Goal: Information Seeking & Learning: Learn about a topic

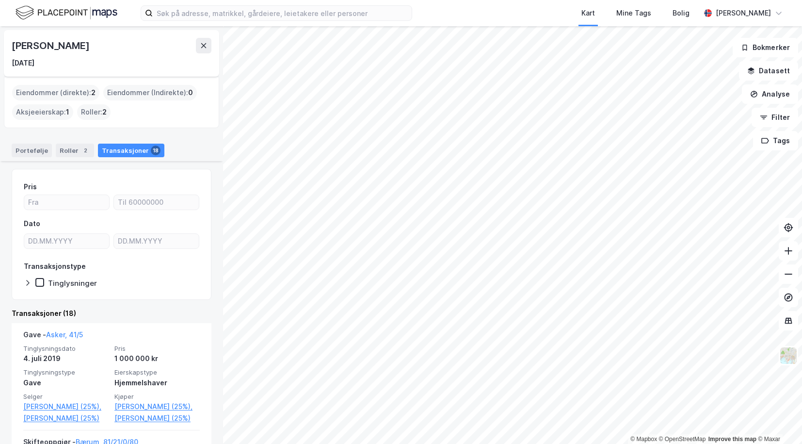
scroll to position [533, 0]
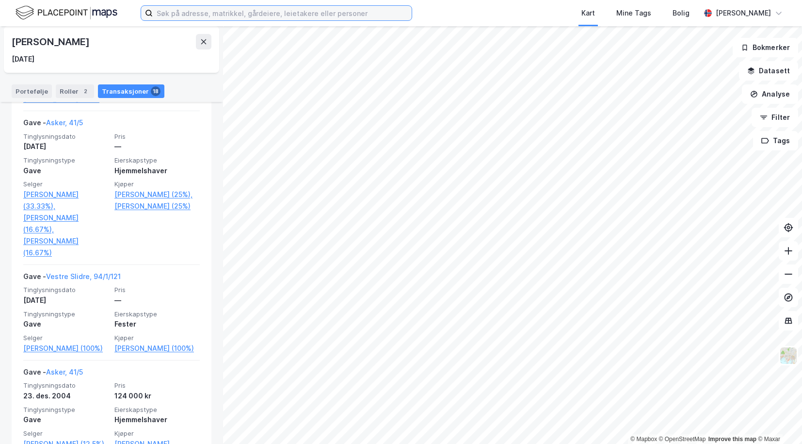
click at [228, 19] on input at bounding box center [282, 13] width 259 height 15
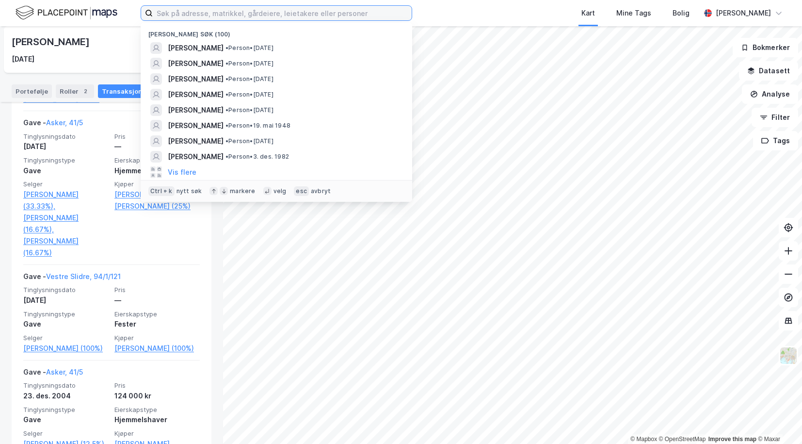
type input "c"
click at [258, 6] on input at bounding box center [282, 13] width 259 height 15
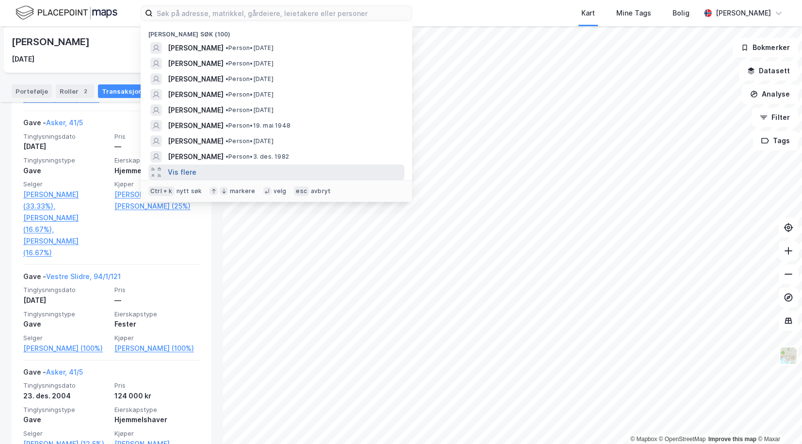
click at [182, 171] on button "Vis flere" at bounding box center [182, 172] width 29 height 12
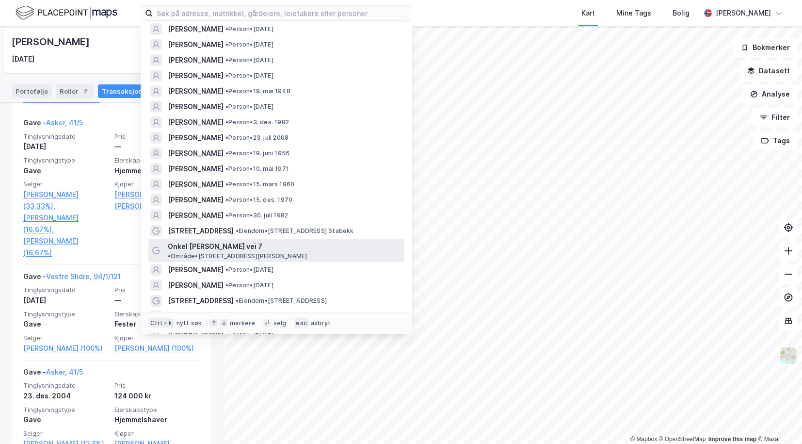
scroll to position [48, 0]
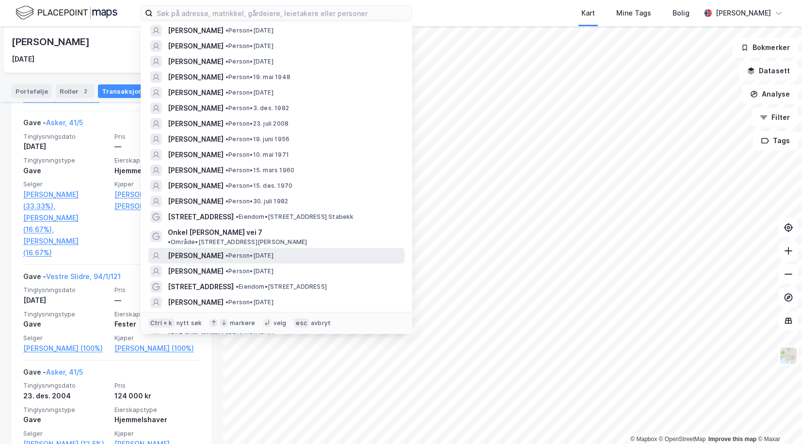
click at [198, 250] on span "[PERSON_NAME]" at bounding box center [196, 256] width 56 height 12
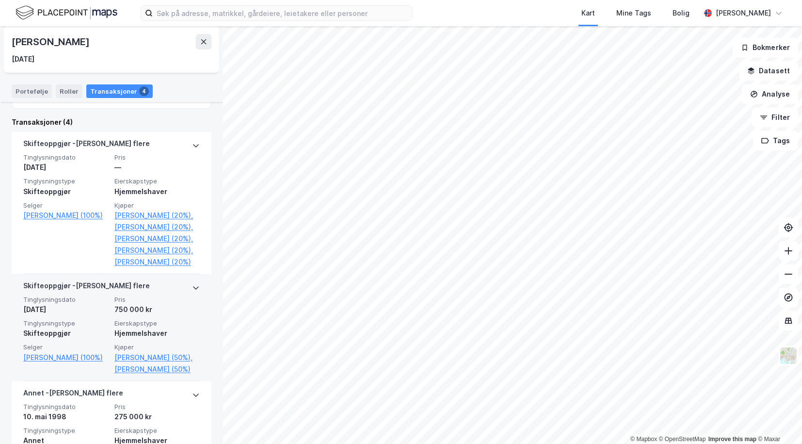
scroll to position [194, 0]
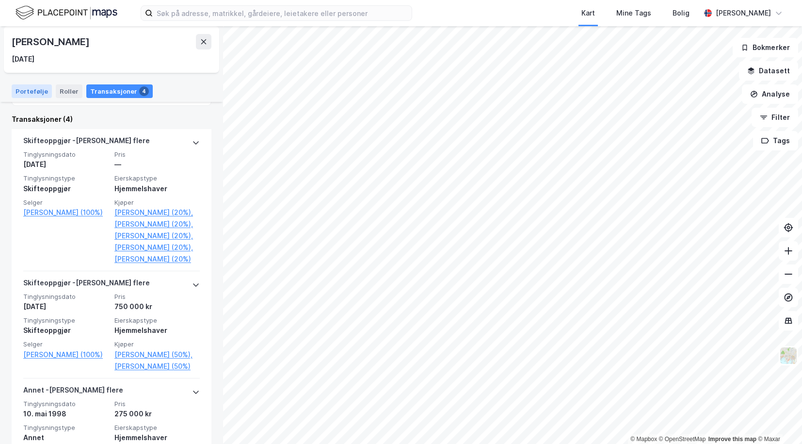
click at [35, 93] on div "Portefølje" at bounding box center [32, 91] width 40 height 14
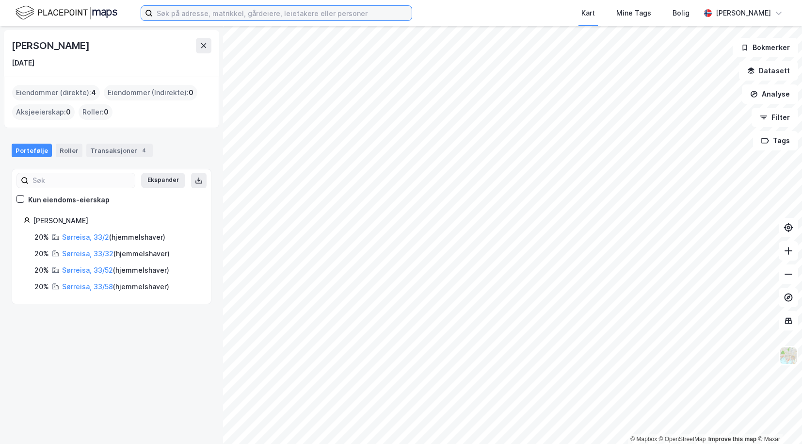
click at [334, 13] on input at bounding box center [282, 13] width 259 height 15
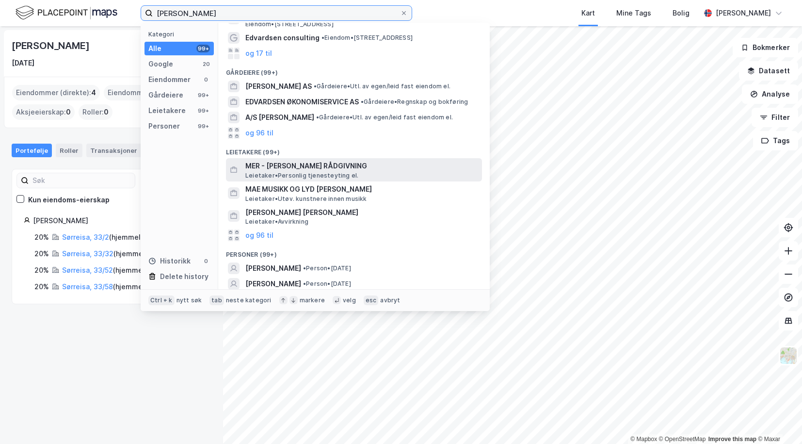
scroll to position [82, 0]
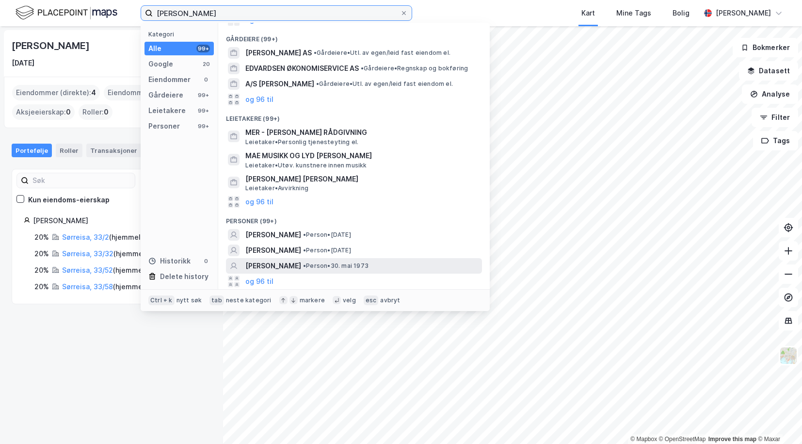
type input "[PERSON_NAME]"
click at [294, 262] on span "[PERSON_NAME]" at bounding box center [273, 266] width 56 height 12
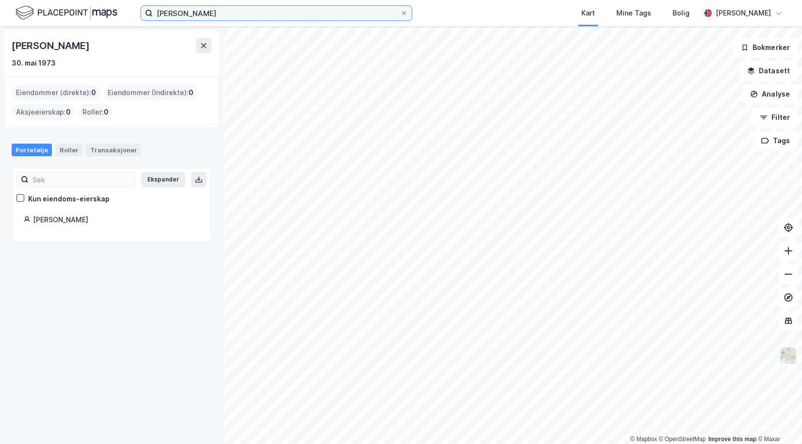
click at [235, 19] on input "[PERSON_NAME]" at bounding box center [276, 13] width 247 height 15
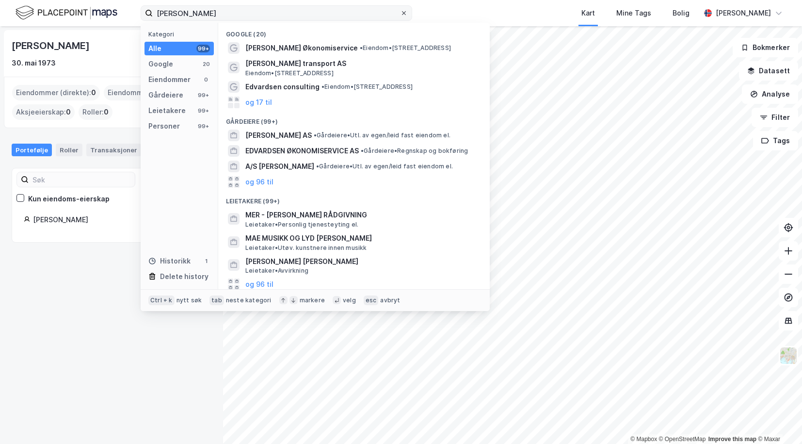
click at [404, 15] on icon at bounding box center [404, 13] width 6 height 6
click at [400, 15] on input "[PERSON_NAME]" at bounding box center [276, 13] width 247 height 15
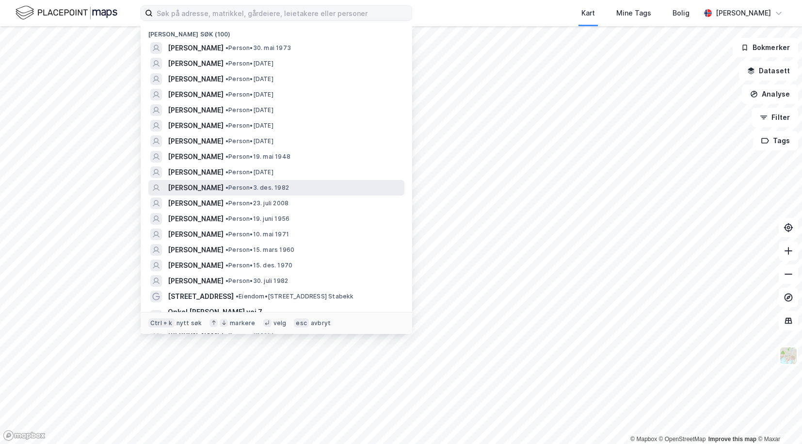
click at [193, 184] on span "[PERSON_NAME]" at bounding box center [196, 188] width 56 height 12
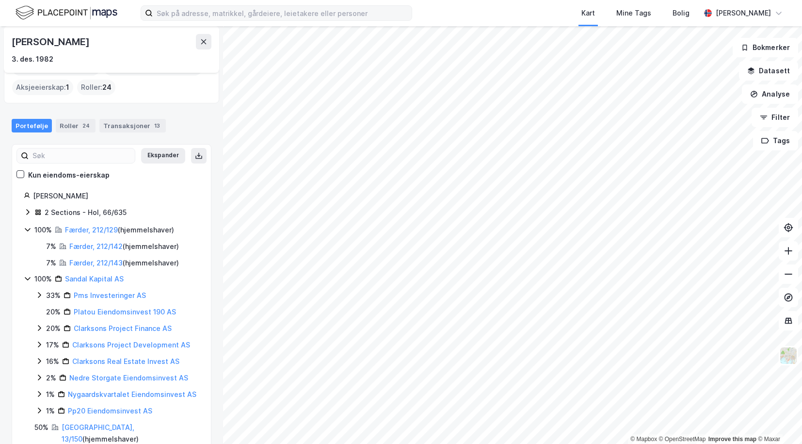
scroll to position [38, 0]
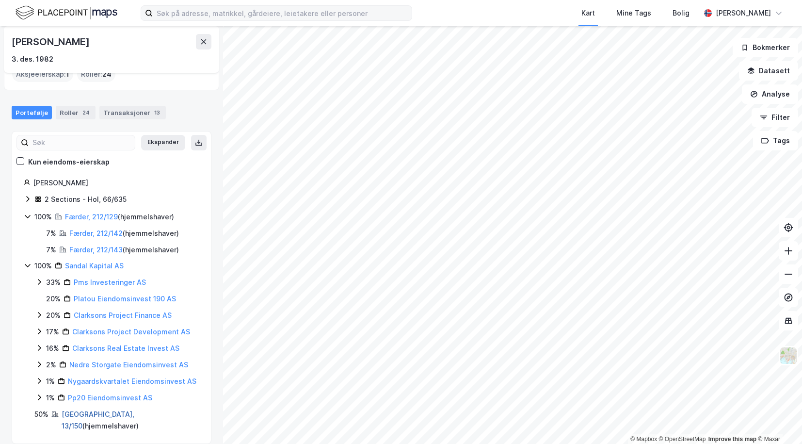
click at [75, 414] on link "[GEOGRAPHIC_DATA], 13/150" at bounding box center [98, 420] width 73 height 20
